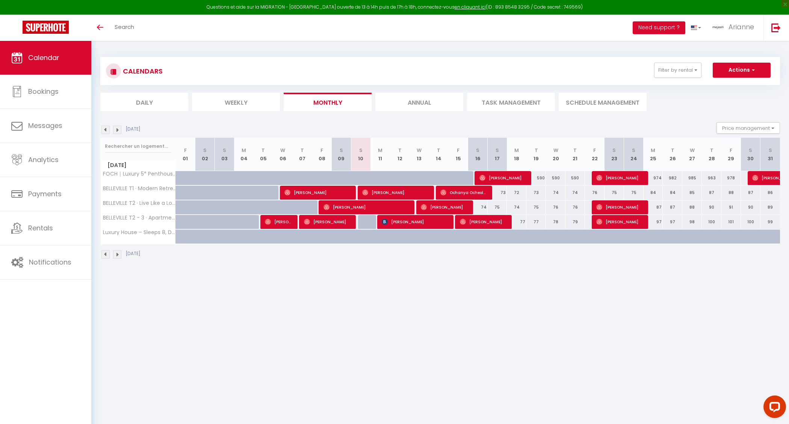
scroll to position [0, 0]
click at [785, 36] on link at bounding box center [775, 28] width 25 height 26
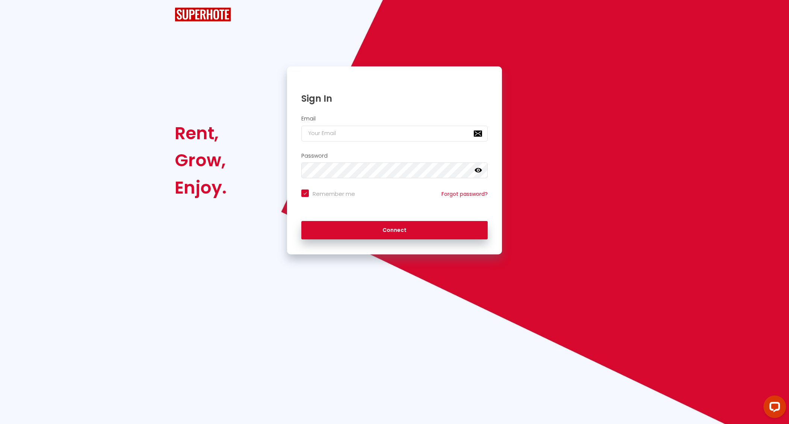
checkbox input "true"
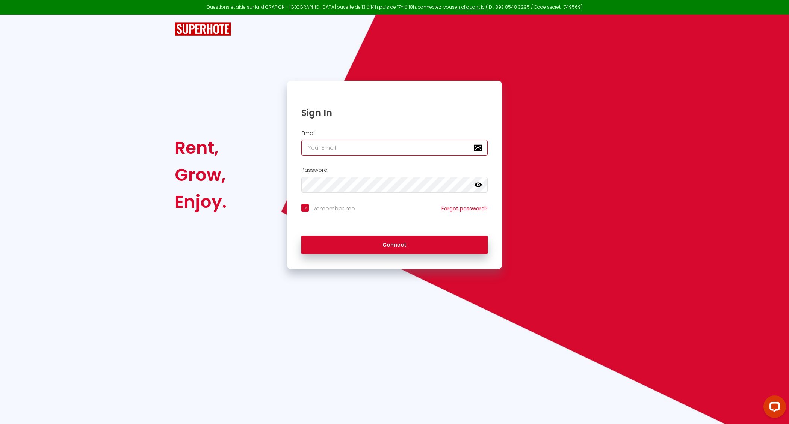
type input "[EMAIL_ADDRESS][MEDICAL_DATA][DOMAIN_NAME]"
checkbox input "true"
click at [384, 143] on input "[EMAIL_ADDRESS][MEDICAL_DATA][DOMAIN_NAME]" at bounding box center [394, 148] width 186 height 16
type input "[EMAIL_ADDRESS][MEDICAL_DATA][DOMAIN_NAME]"
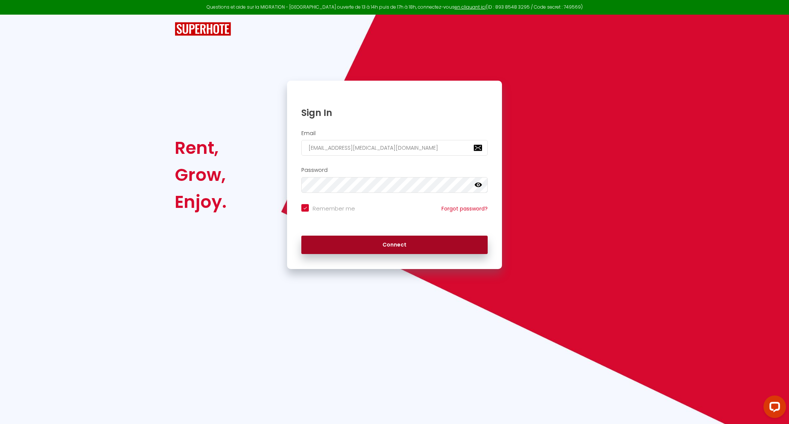
click at [377, 243] on button "Connect" at bounding box center [394, 245] width 186 height 19
checkbox input "true"
